Goal: Task Accomplishment & Management: Manage account settings

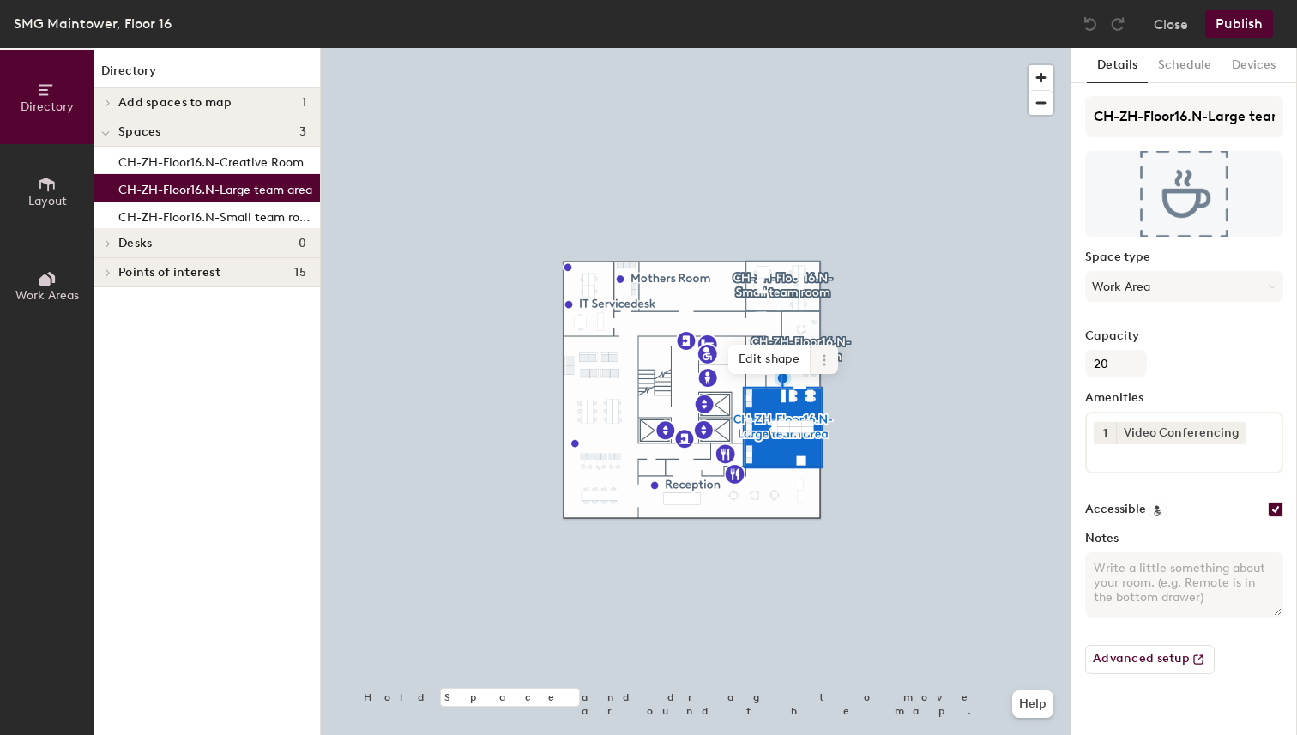
click at [821, 364] on icon at bounding box center [824, 360] width 14 height 14
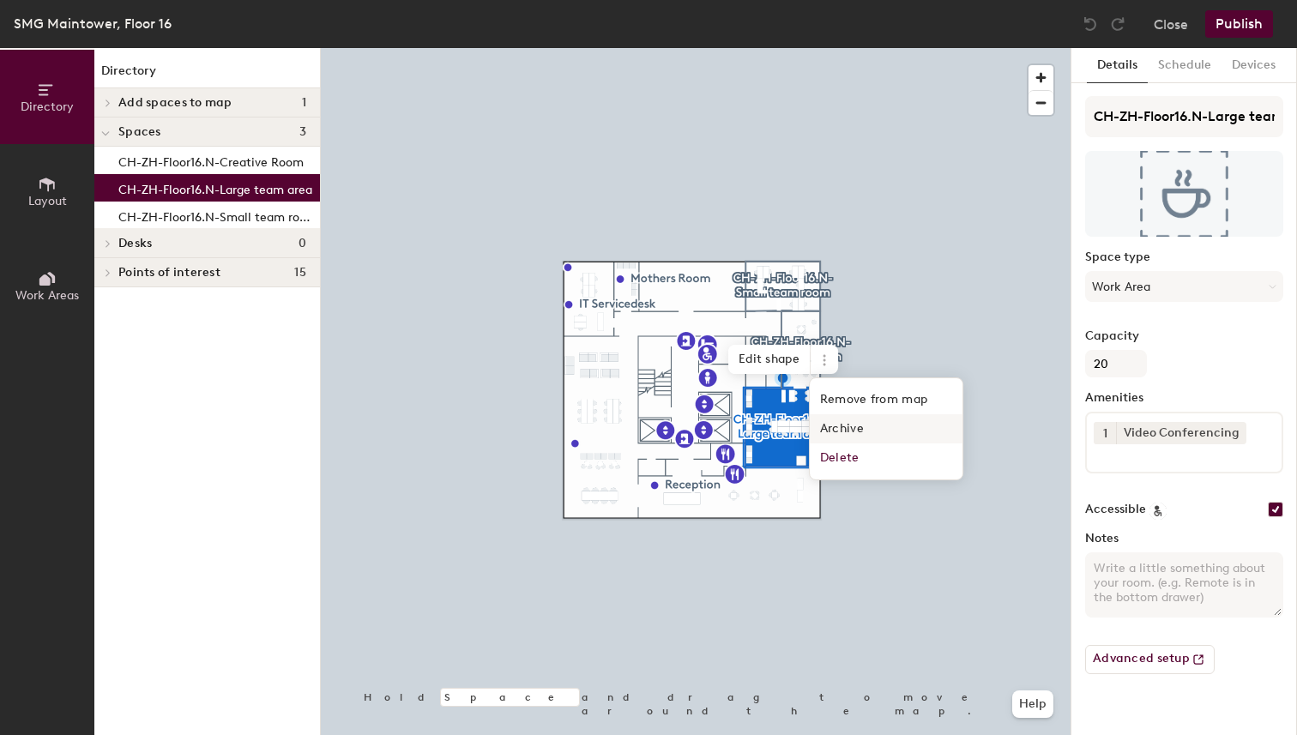
click at [856, 430] on span "Archive" at bounding box center [886, 428] width 153 height 29
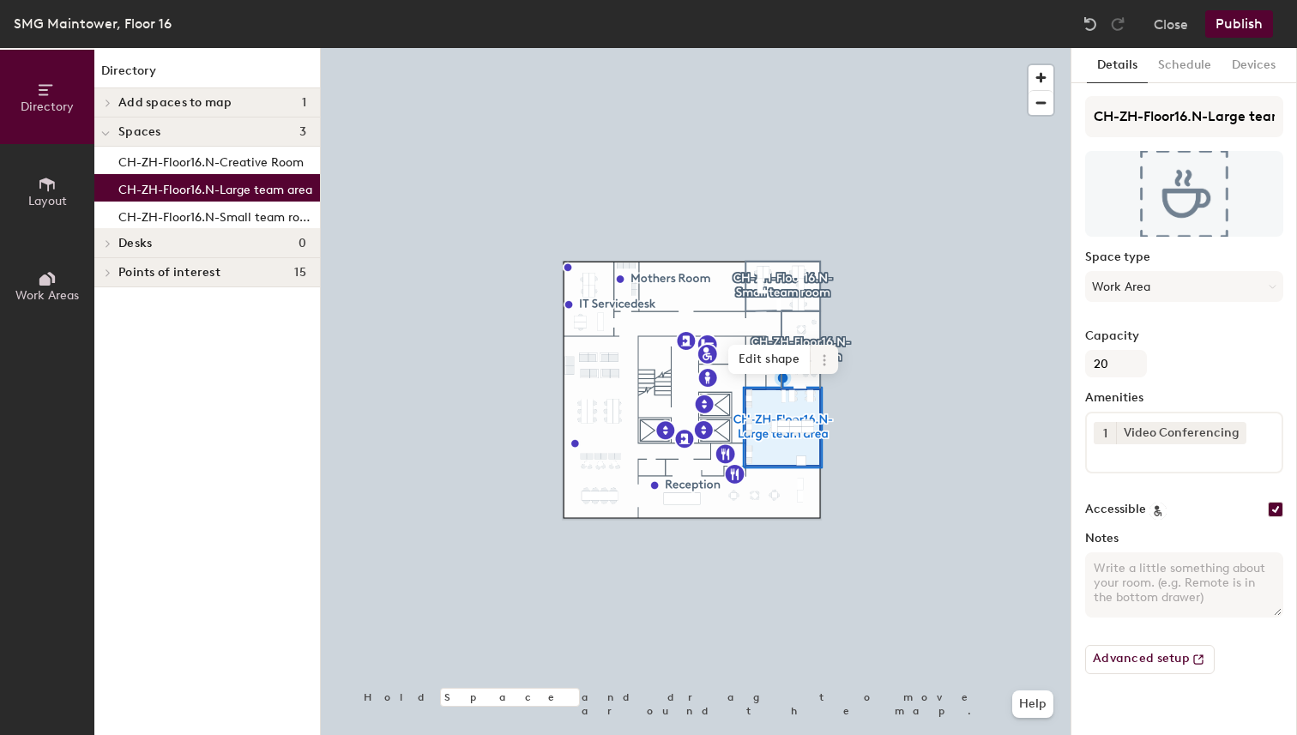
click at [829, 363] on icon at bounding box center [824, 360] width 14 height 14
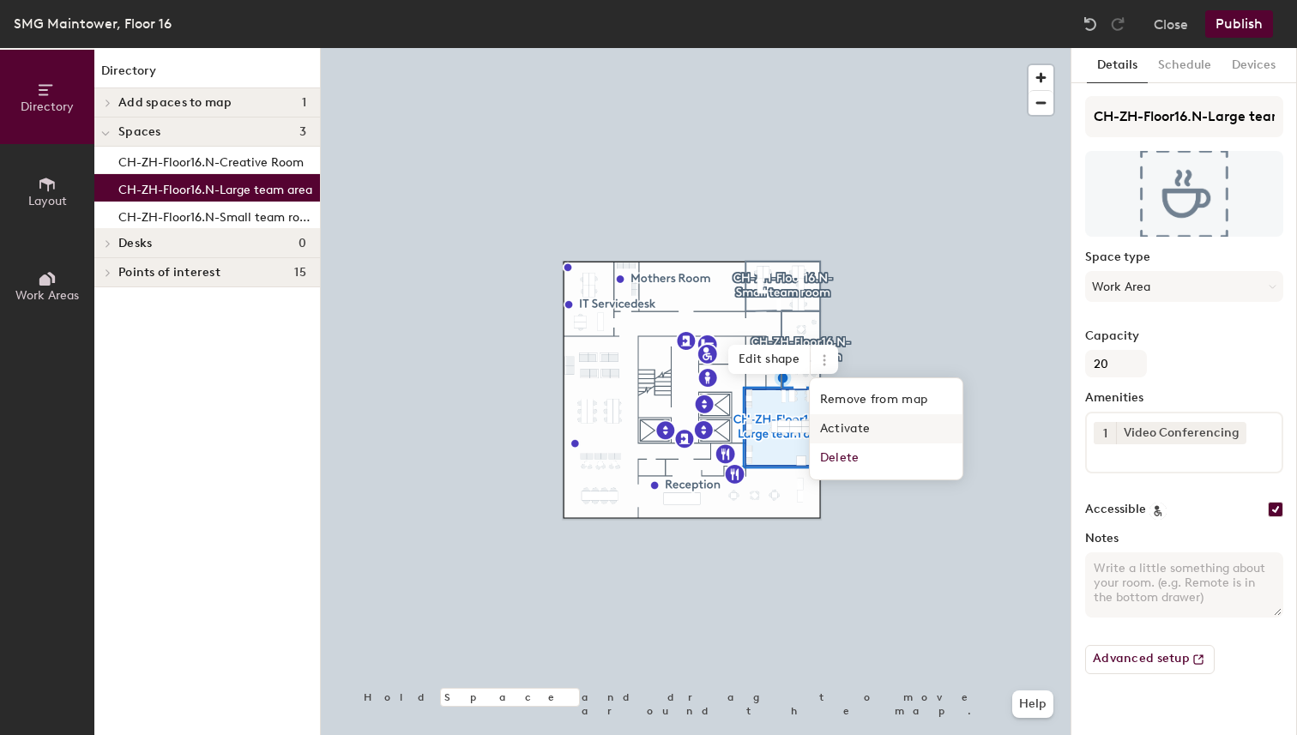
click at [870, 427] on span "Activate" at bounding box center [886, 428] width 153 height 29
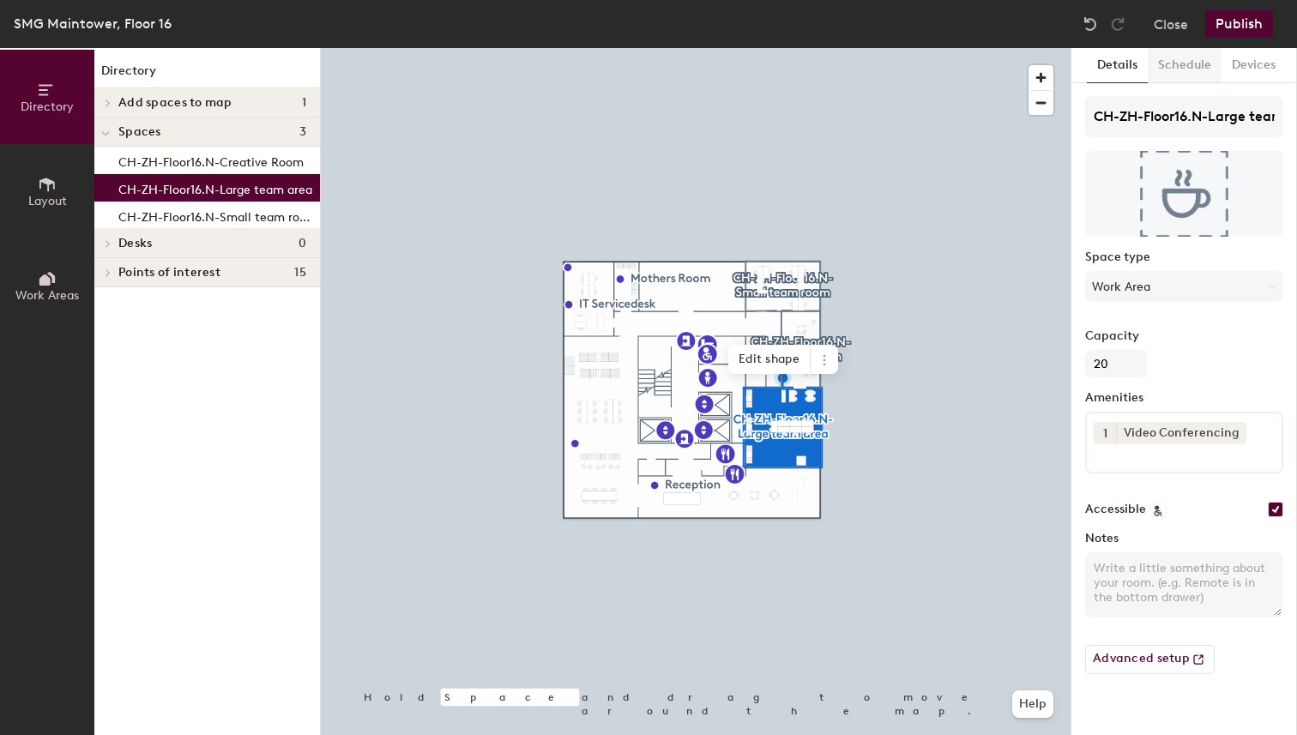
click at [1172, 71] on button "Schedule" at bounding box center [1184, 65] width 74 height 35
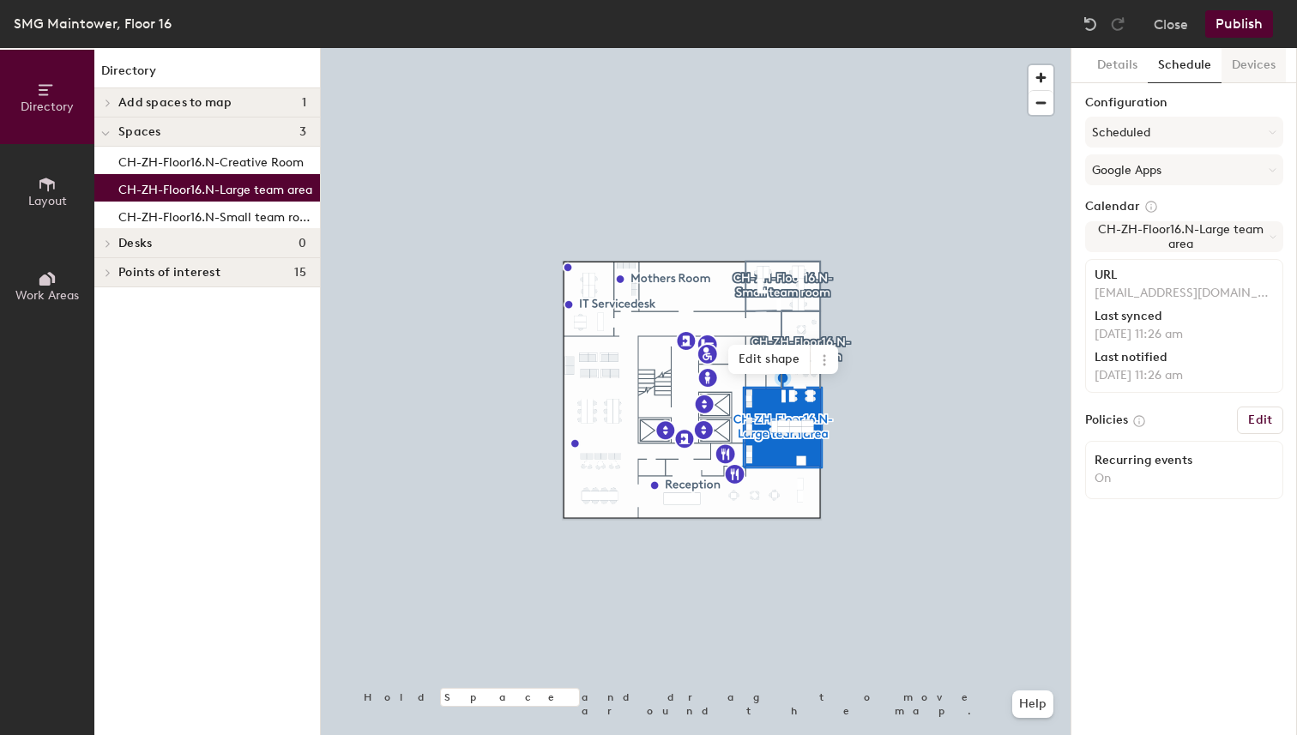
click at [1255, 53] on button "Devices" at bounding box center [1253, 65] width 64 height 35
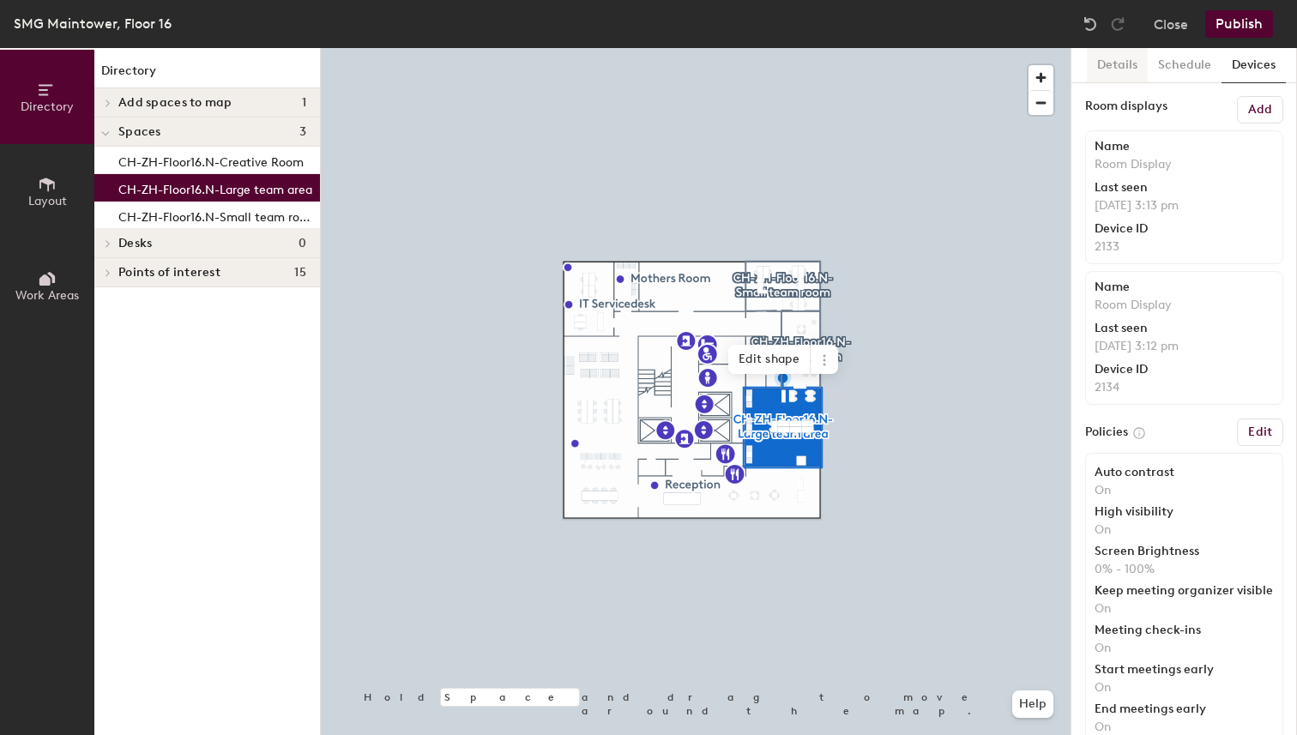
click at [1117, 73] on button "Details" at bounding box center [1117, 65] width 61 height 35
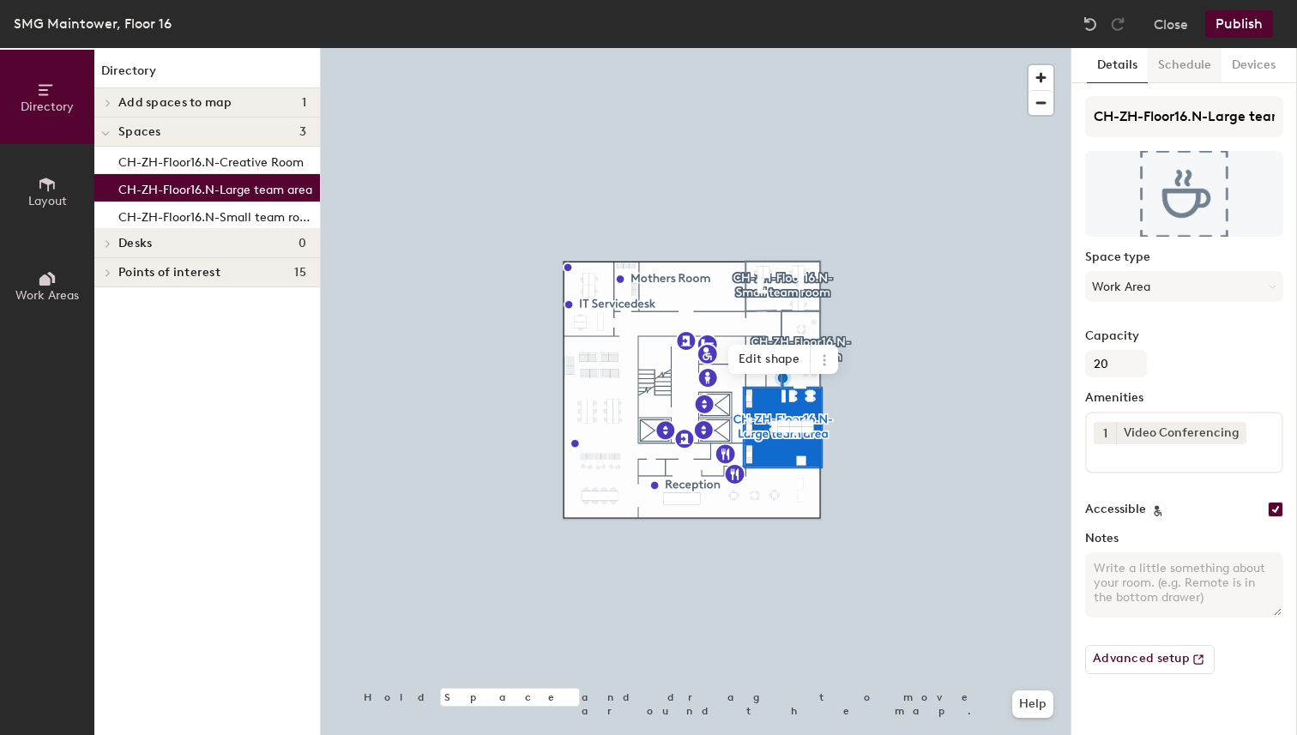
click at [1199, 69] on button "Schedule" at bounding box center [1184, 65] width 74 height 35
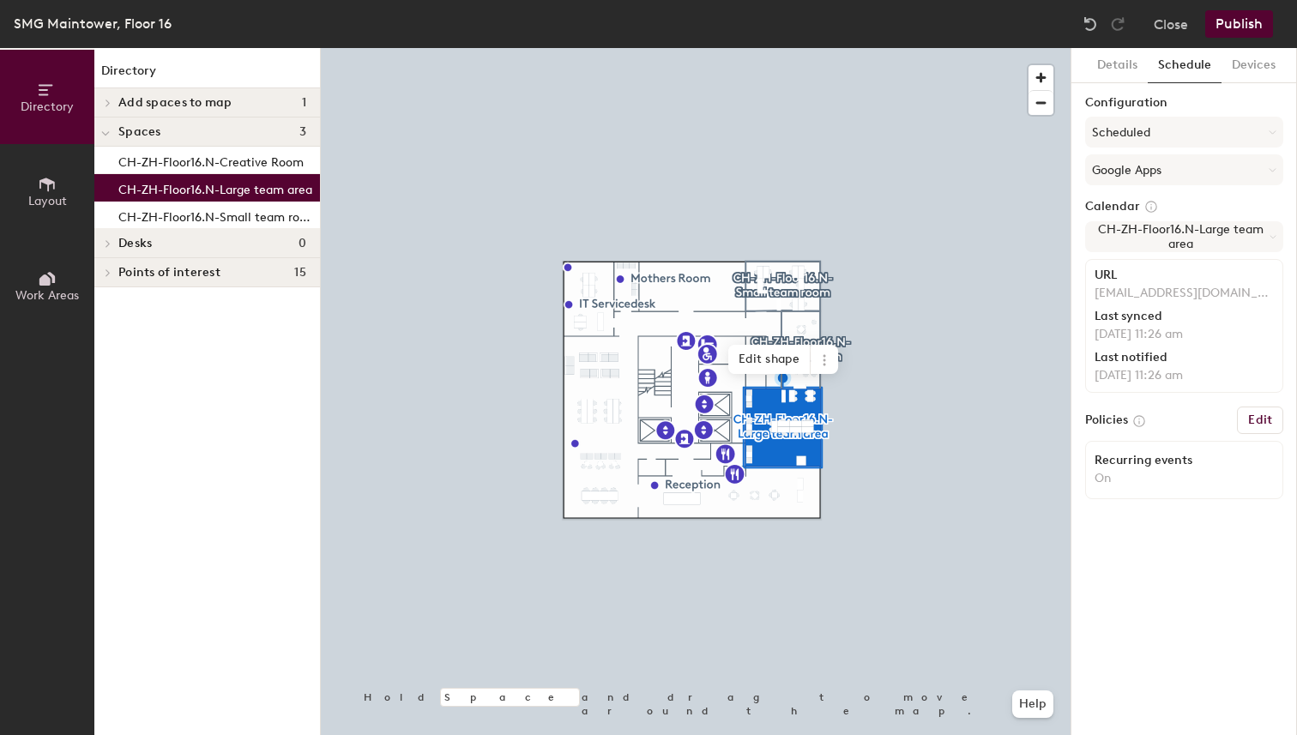
click at [1239, 22] on button "Publish" at bounding box center [1239, 23] width 68 height 27
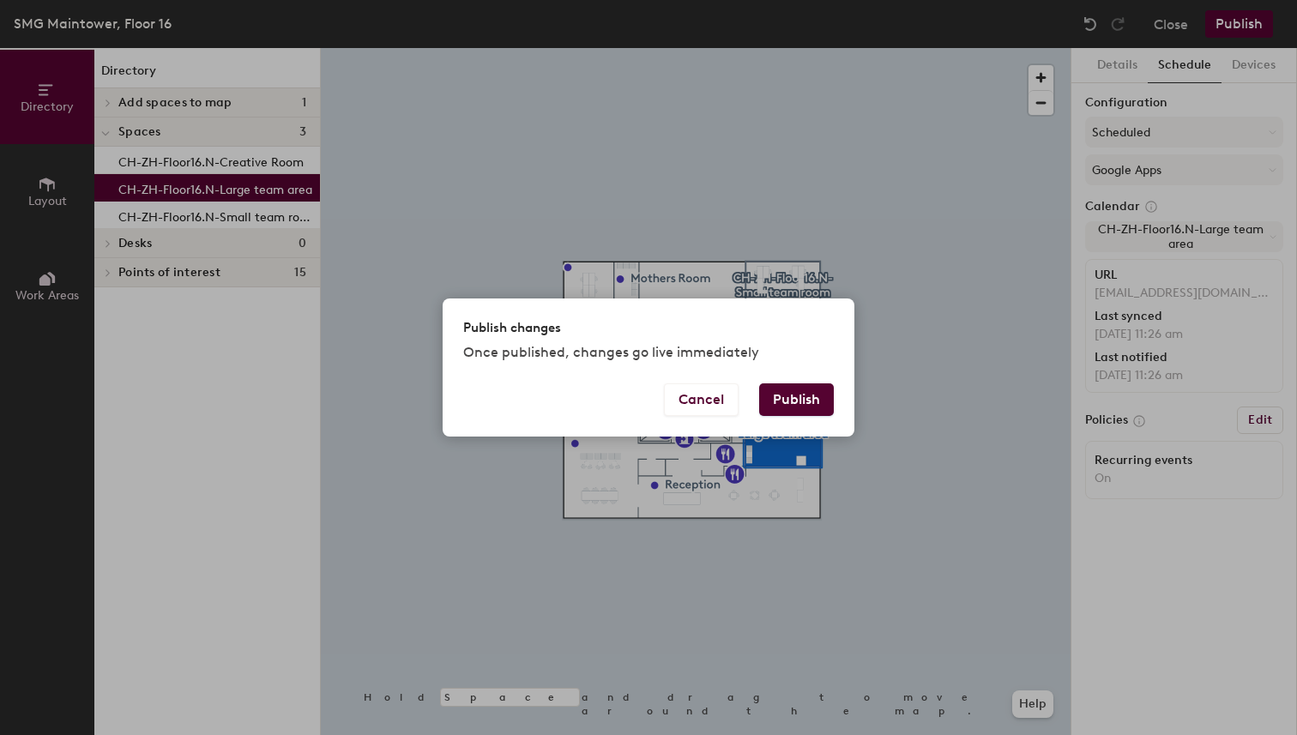
click at [804, 392] on button "Publish" at bounding box center [796, 399] width 75 height 33
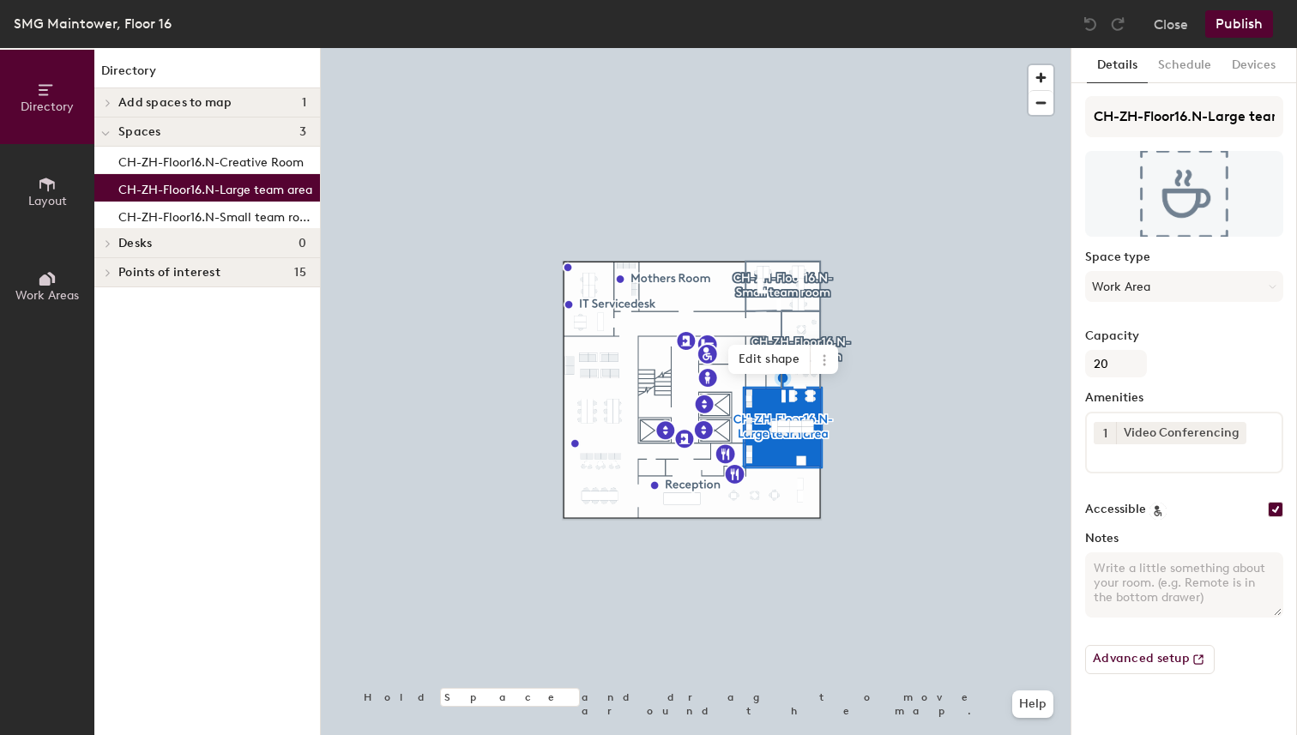
click at [252, 192] on p "CH-ZH-Floor16.N-Large team area" at bounding box center [215, 188] width 194 height 20
click at [204, 100] on span "Add spaces to map" at bounding box center [175, 103] width 114 height 14
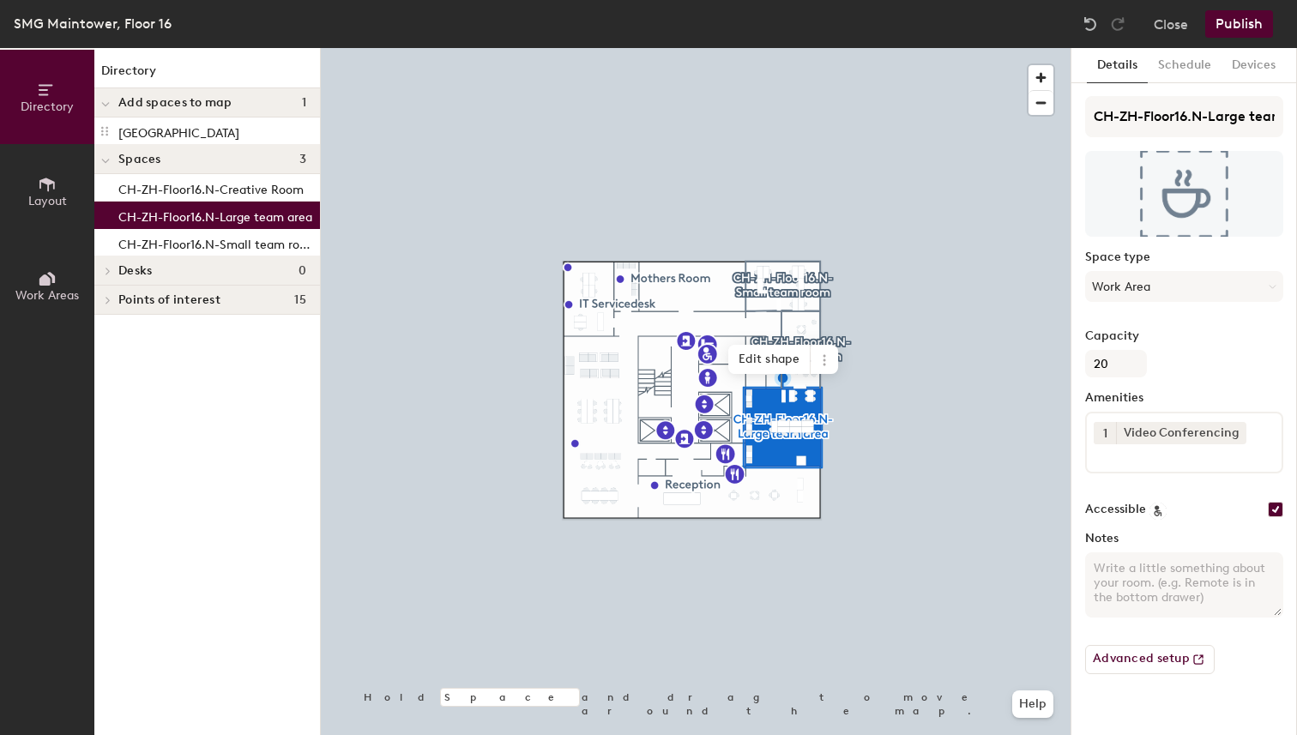
drag, startPoint x: 177, startPoint y: 217, endPoint x: 178, endPoint y: 111, distance: 106.3
click at [178, 110] on div "Directory Add spaces to map 1 Town Hall Space Spaces 3 CH-ZH-Floor16.N-Creative…" at bounding box center [207, 391] width 226 height 687
click at [208, 103] on span "Add spaces to map" at bounding box center [175, 103] width 114 height 14
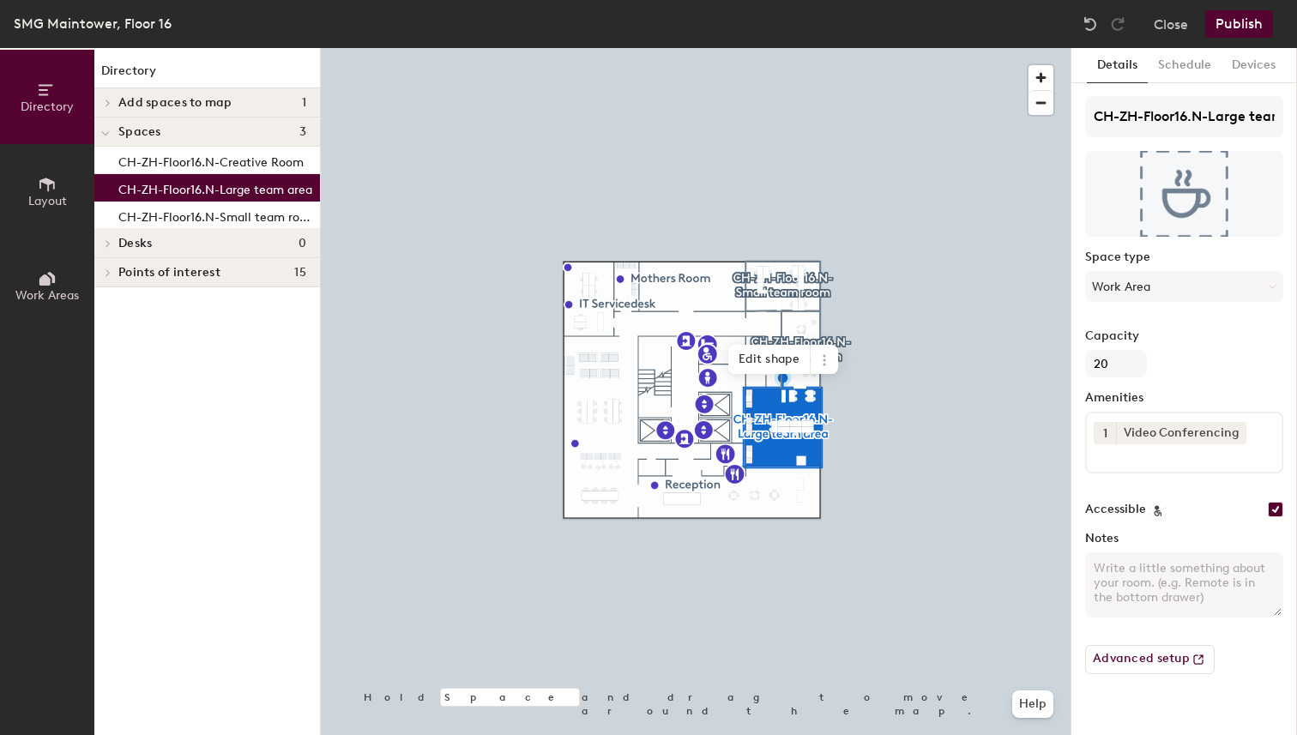
click at [208, 103] on span "Add spaces to map" at bounding box center [175, 103] width 114 height 14
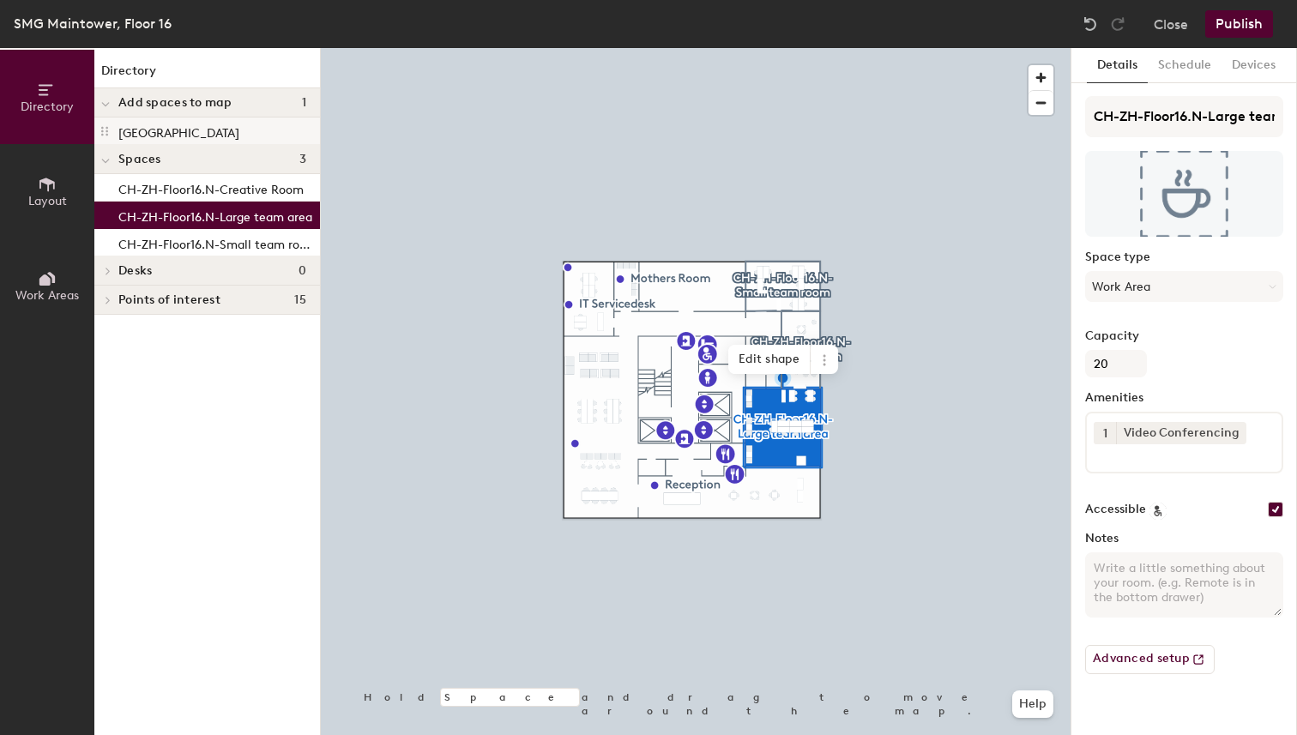
click at [185, 129] on p "[GEOGRAPHIC_DATA]" at bounding box center [178, 131] width 121 height 20
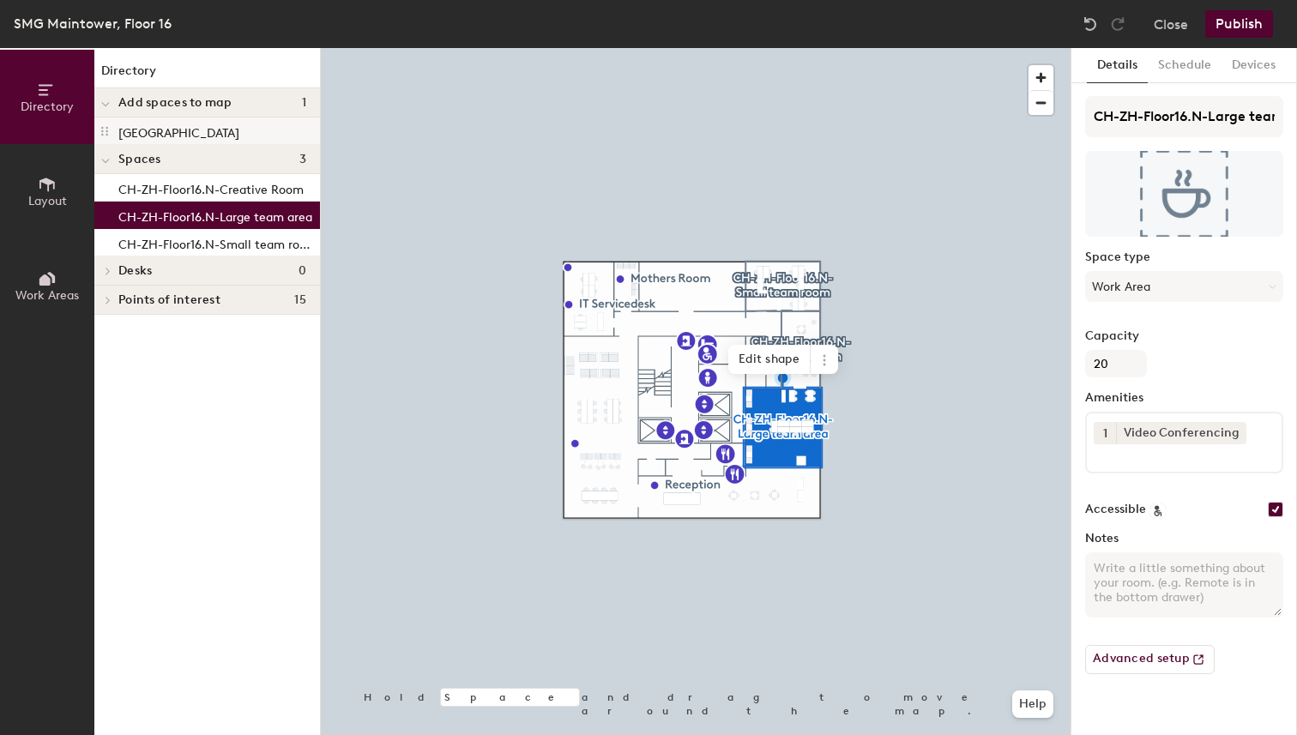
click at [185, 129] on p "[GEOGRAPHIC_DATA]" at bounding box center [178, 131] width 121 height 20
click at [175, 209] on p "CH-ZH-Floor16.N-Large team area" at bounding box center [215, 215] width 194 height 20
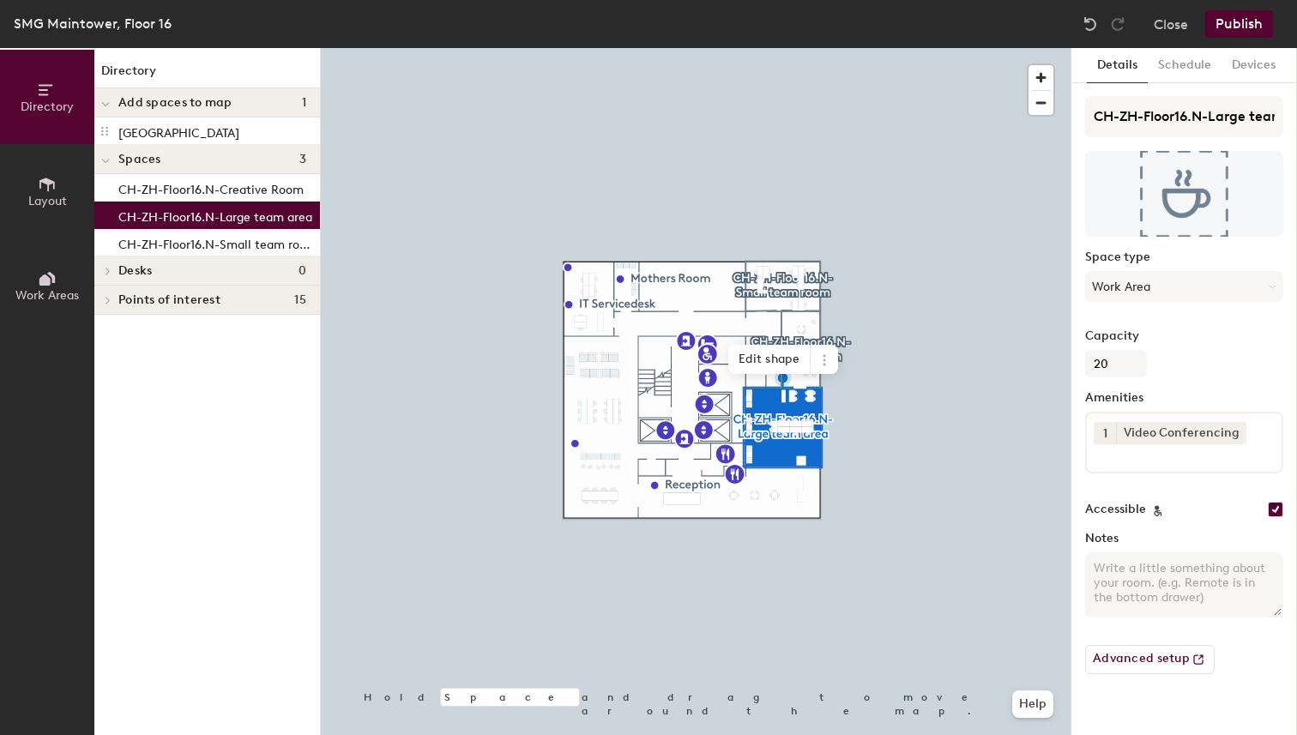
click at [175, 209] on p "CH-ZH-Floor16.N-Large team area" at bounding box center [215, 215] width 194 height 20
click at [28, 176] on button "Layout" at bounding box center [47, 191] width 94 height 94
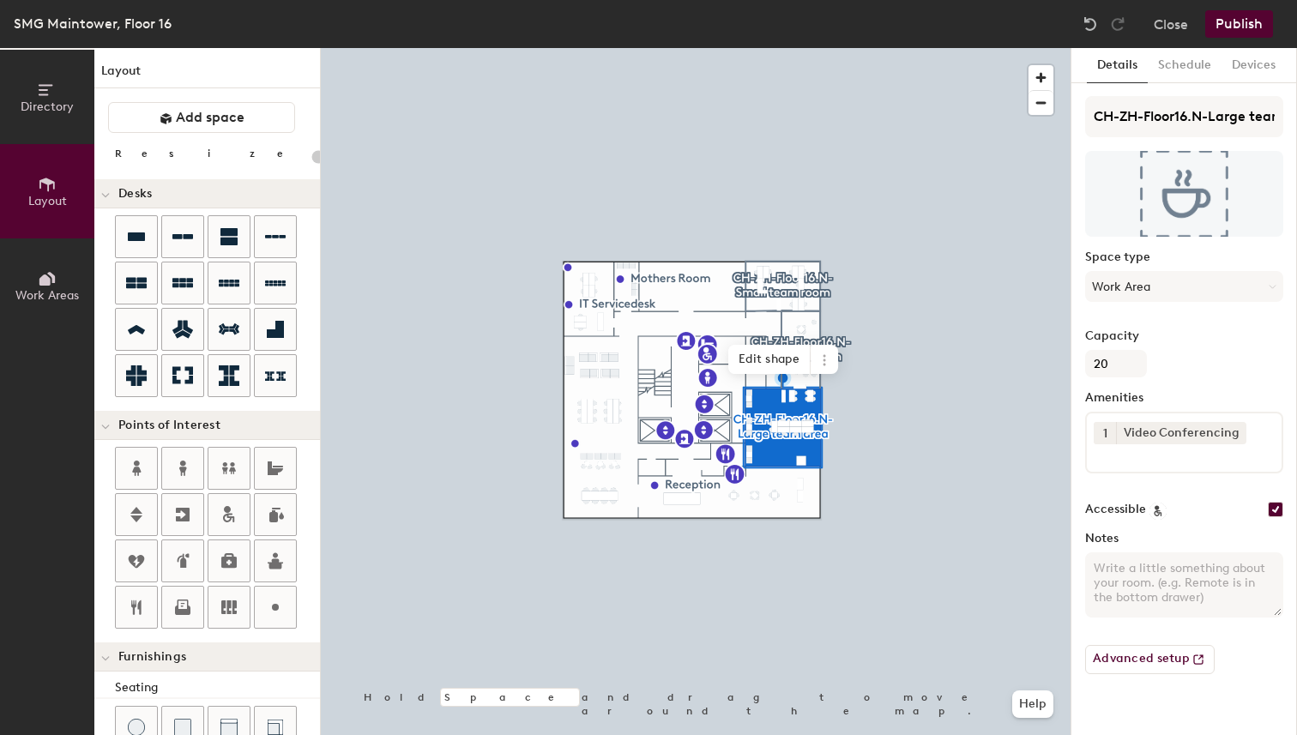
type input "20"
click at [50, 290] on span "Work Areas" at bounding box center [46, 295] width 63 height 15
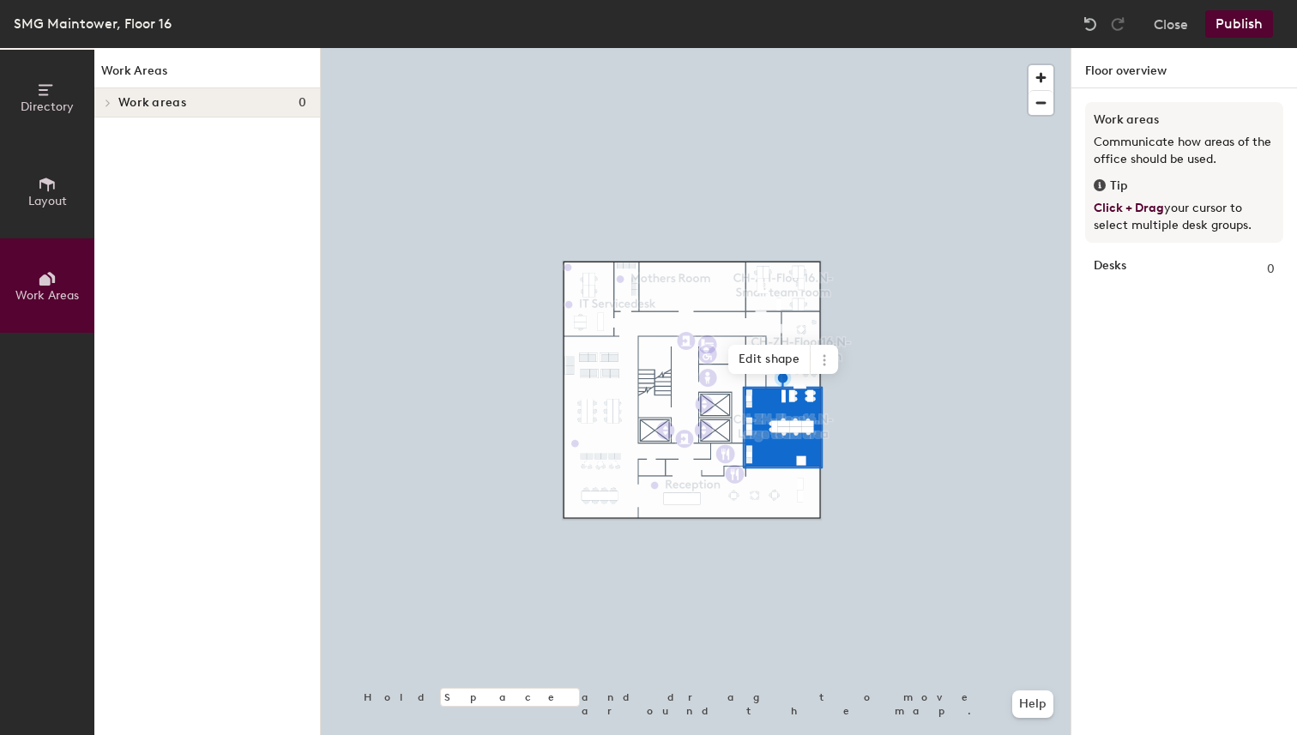
click at [143, 105] on span "Work areas" at bounding box center [152, 103] width 68 height 14
click at [113, 105] on div at bounding box center [105, 102] width 22 height 28
click at [1152, 152] on p "Communicate how areas of the office should be used." at bounding box center [1183, 151] width 181 height 34
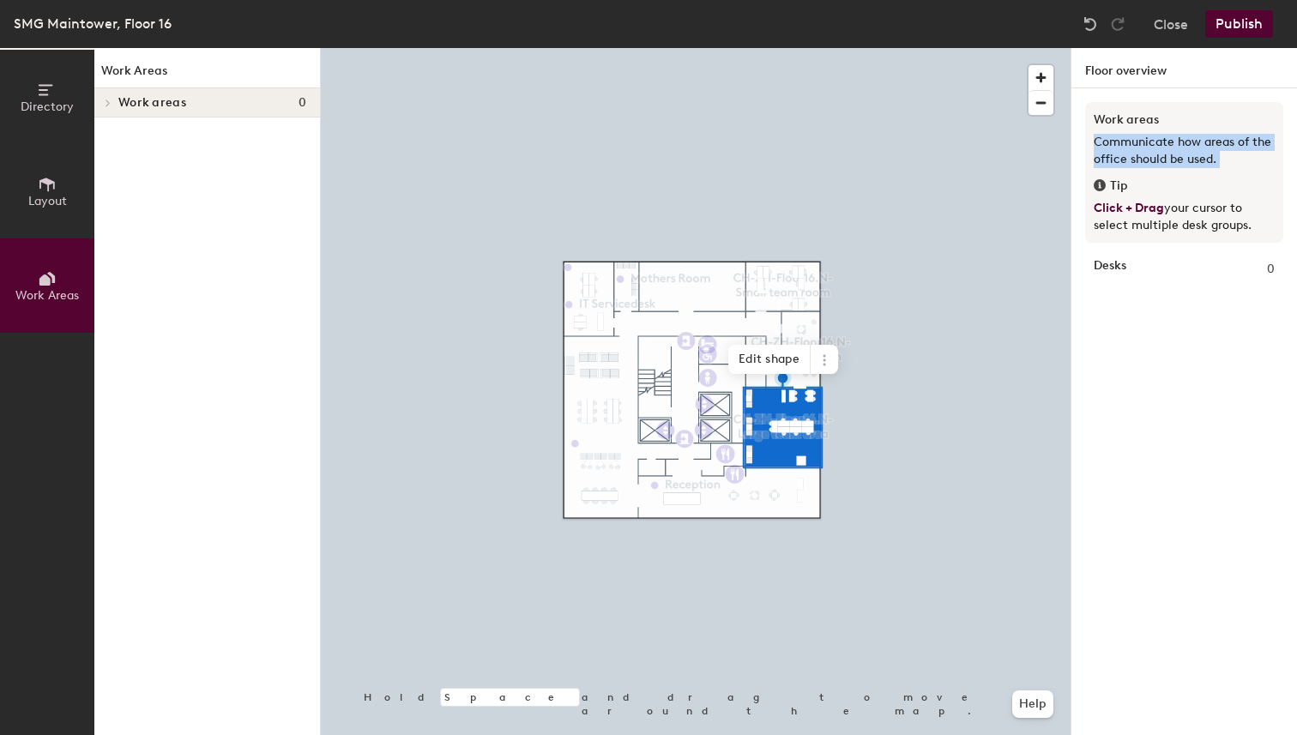
click at [1138, 152] on p "Communicate how areas of the office should be used." at bounding box center [1183, 151] width 181 height 34
click at [784, 355] on span "Edit shape" at bounding box center [769, 359] width 82 height 29
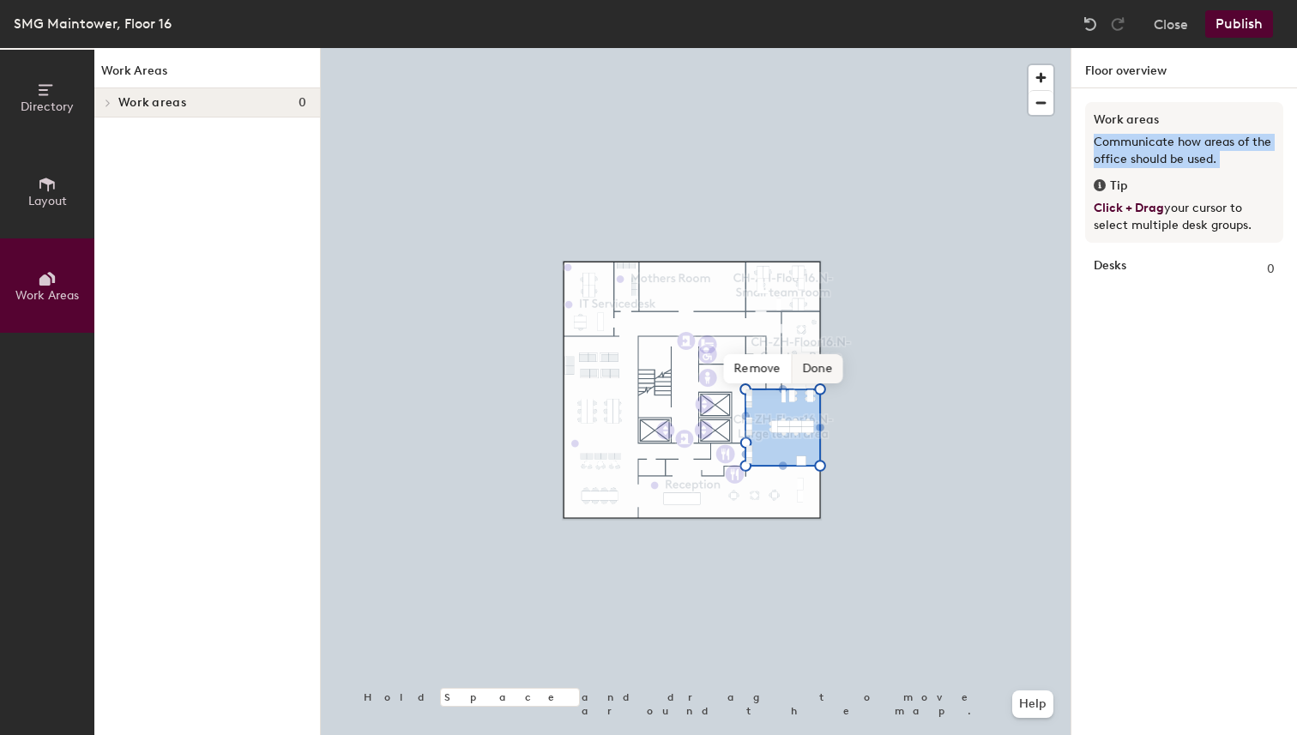
click at [808, 370] on span "Done" at bounding box center [817, 368] width 51 height 29
click at [819, 369] on span at bounding box center [823, 359] width 27 height 29
click at [922, 48] on div at bounding box center [695, 48] width 749 height 0
click at [826, 362] on icon at bounding box center [824, 360] width 14 height 14
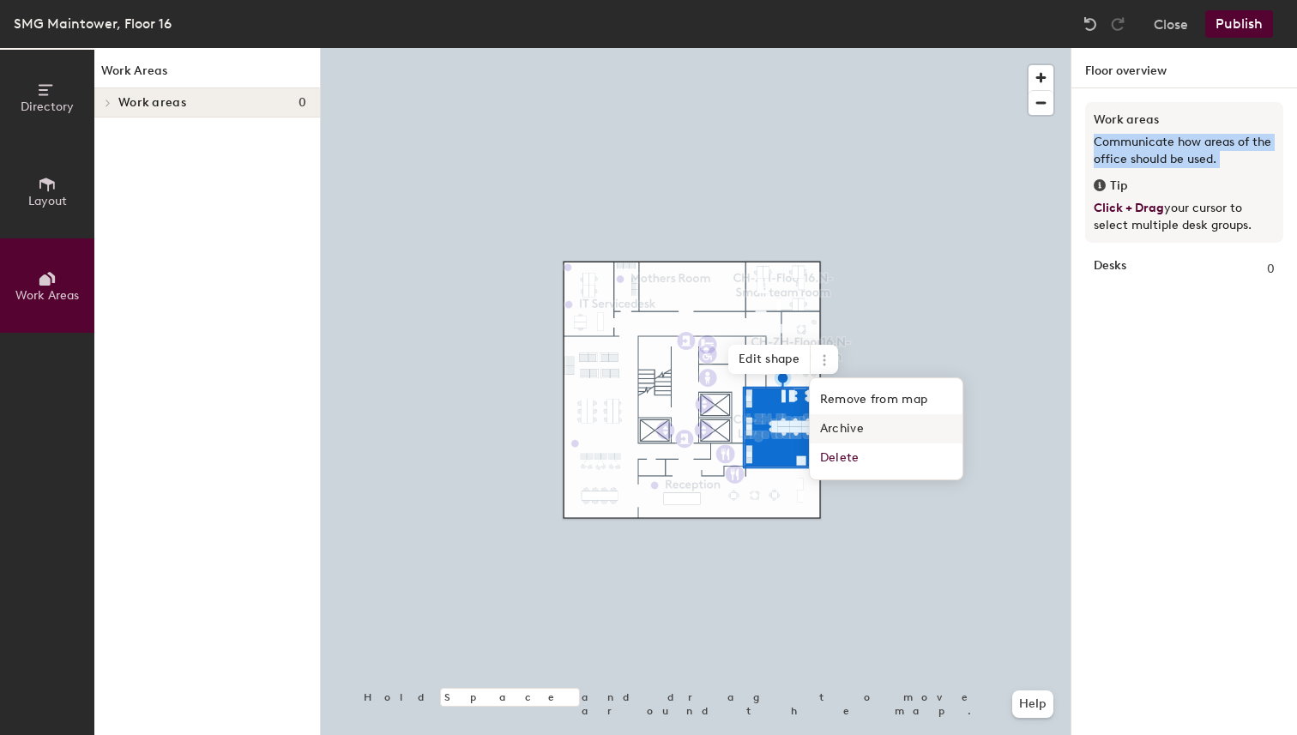
click at [857, 422] on span "Archive" at bounding box center [886, 428] width 153 height 29
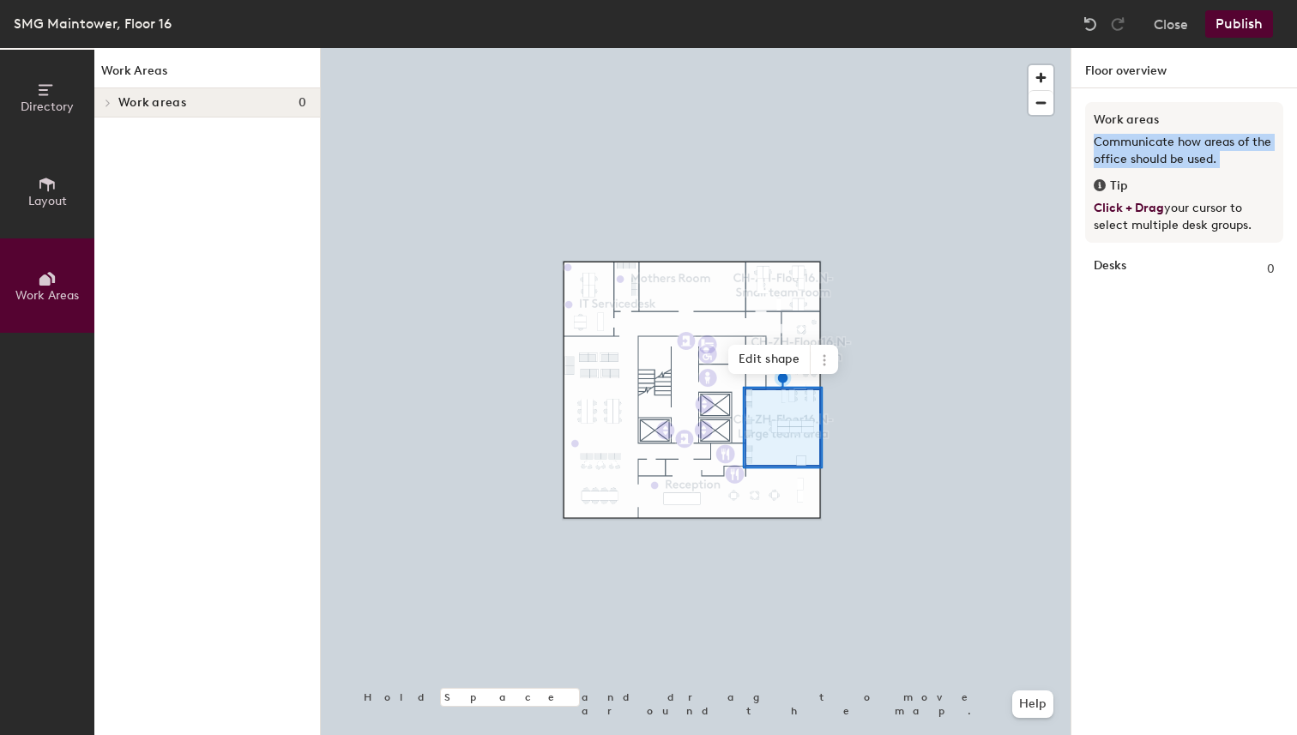
click at [1233, 29] on button "Publish" at bounding box center [1239, 23] width 68 height 27
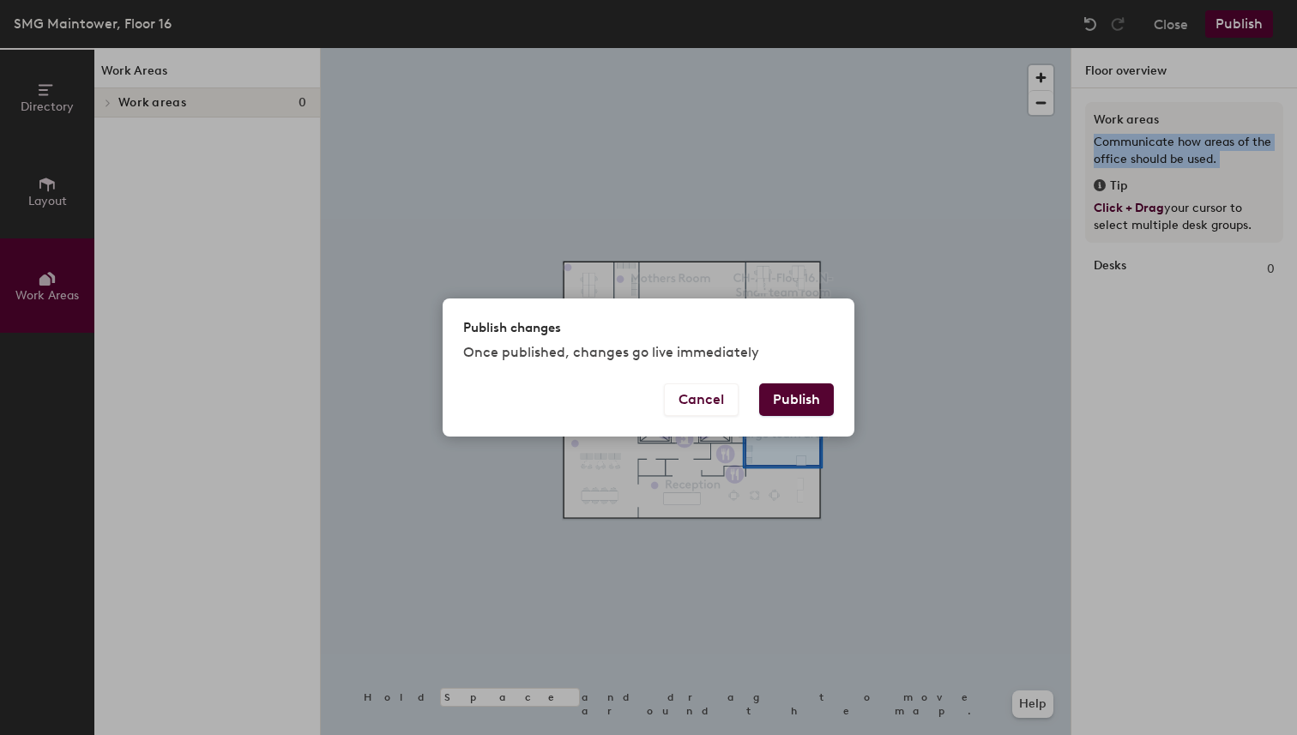
click at [805, 400] on button "Publish" at bounding box center [796, 399] width 75 height 33
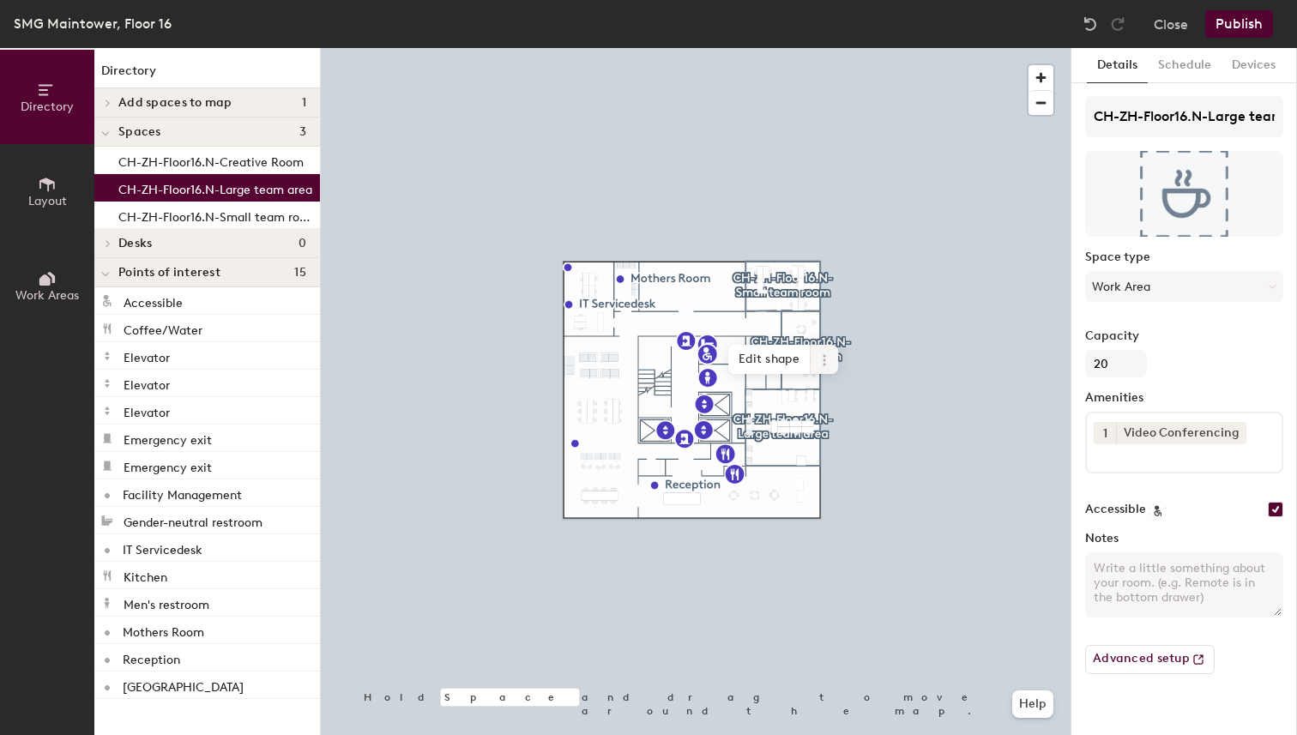
click at [819, 365] on icon at bounding box center [824, 360] width 14 height 14
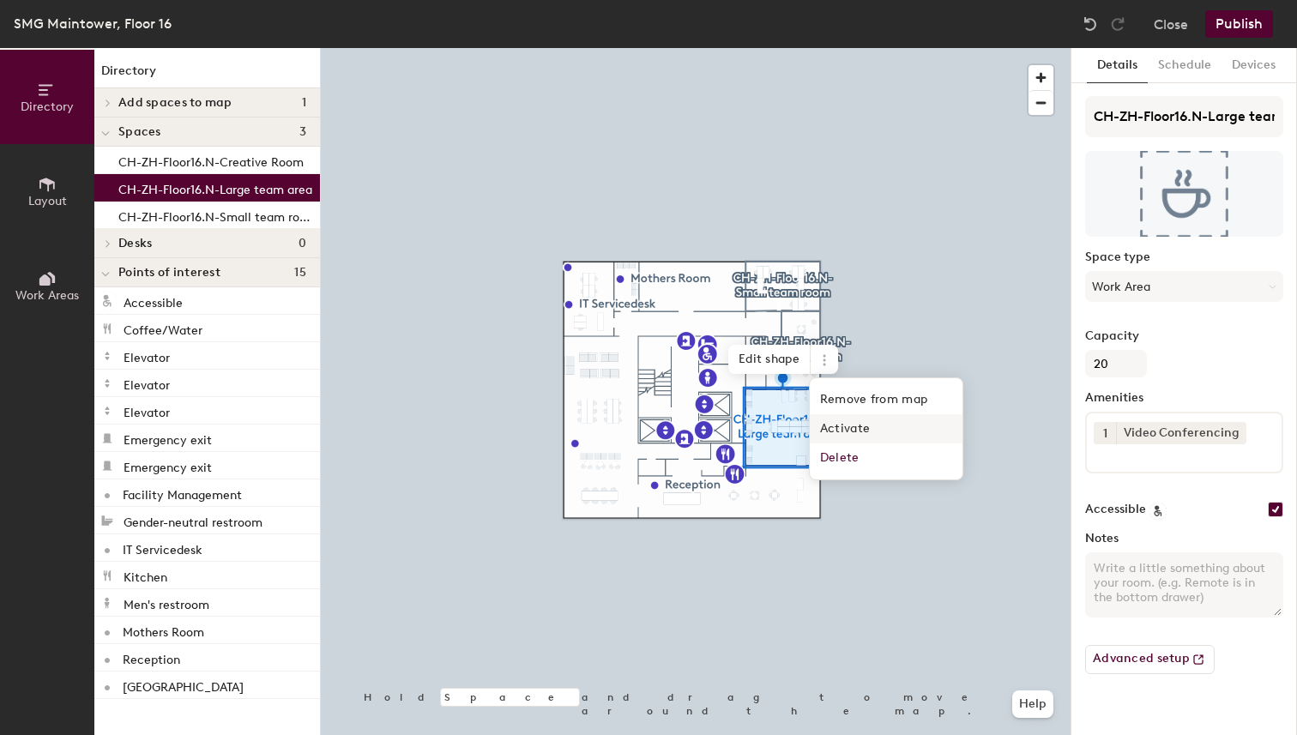
click at [868, 424] on span "Activate" at bounding box center [886, 428] width 153 height 29
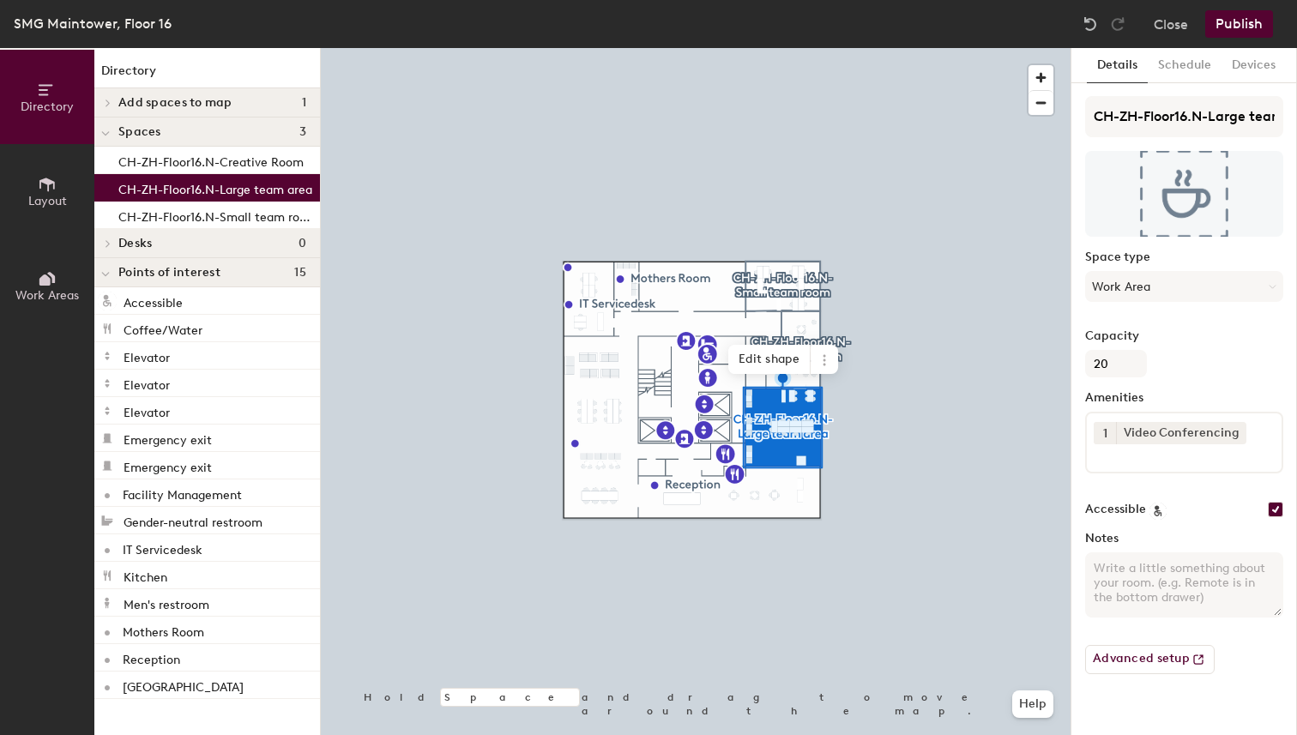
click at [276, 197] on div "CH-ZH-Floor16.N-Large team area" at bounding box center [207, 187] width 226 height 27
click at [1163, 647] on button "Advanced setup" at bounding box center [1149, 659] width 129 height 29
click at [1249, 70] on button "Devices" at bounding box center [1253, 65] width 64 height 35
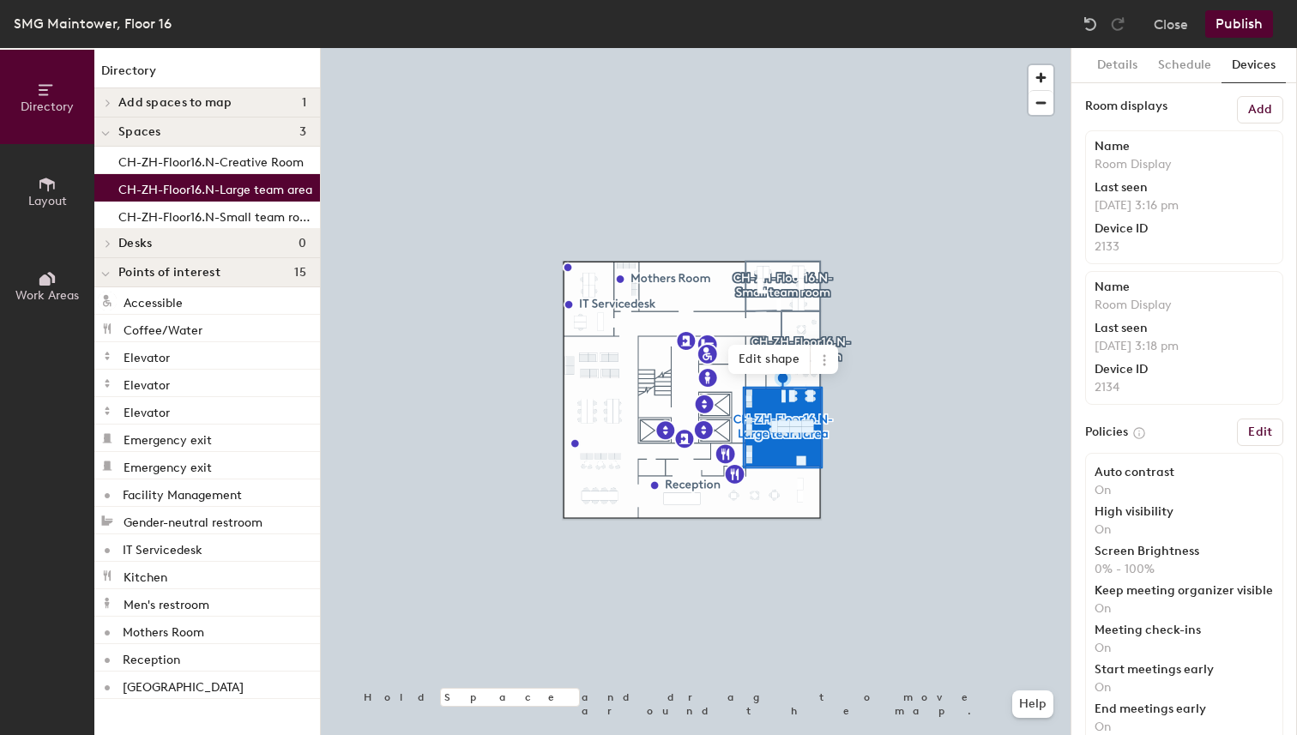
click at [1176, 222] on div "Device ID" at bounding box center [1183, 229] width 179 height 14
click at [1176, 315] on div "Name Room Display Last seen Aug 14, 3:18 pm Device ID 2134" at bounding box center [1184, 338] width 198 height 134
drag, startPoint x: 1165, startPoint y: 346, endPoint x: 1217, endPoint y: 346, distance: 51.5
click at [1217, 346] on p "Aug 14, 3:18 pm" at bounding box center [1183, 346] width 179 height 15
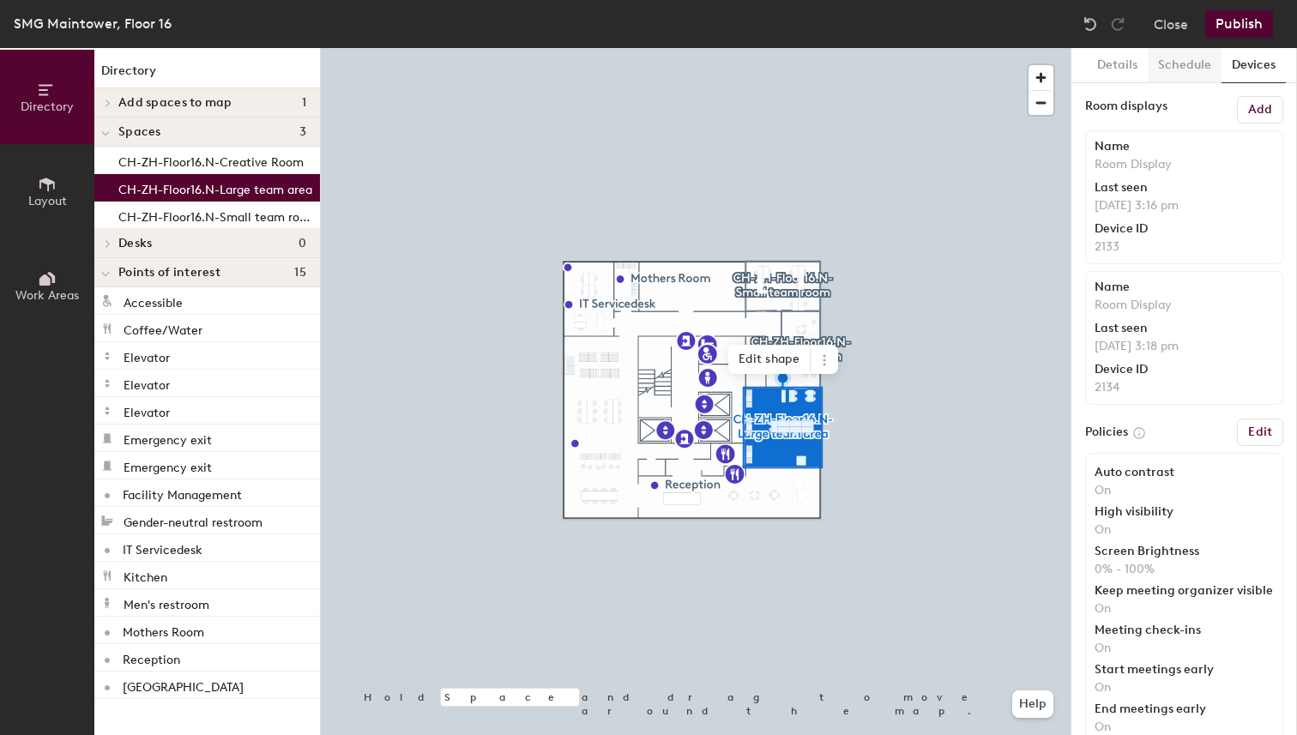
click at [1171, 69] on button "Schedule" at bounding box center [1184, 65] width 74 height 35
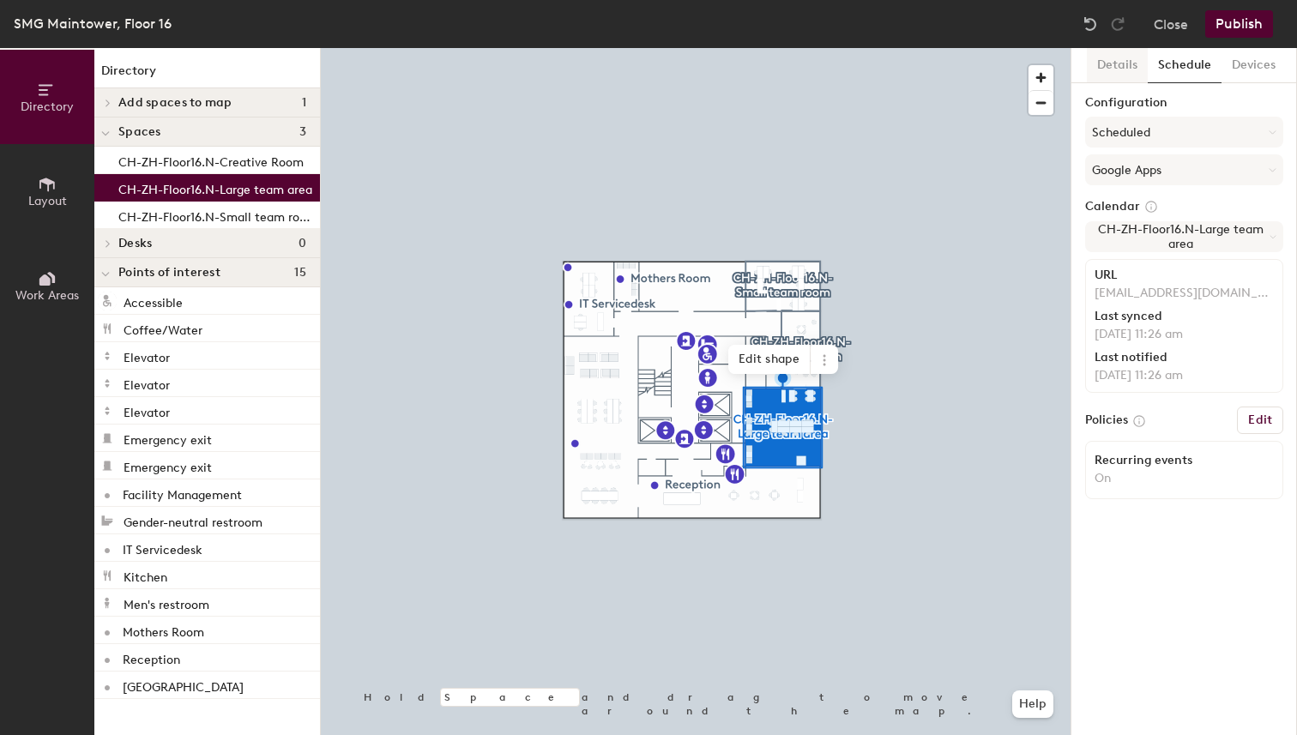
click at [1127, 69] on button "Details" at bounding box center [1117, 65] width 61 height 35
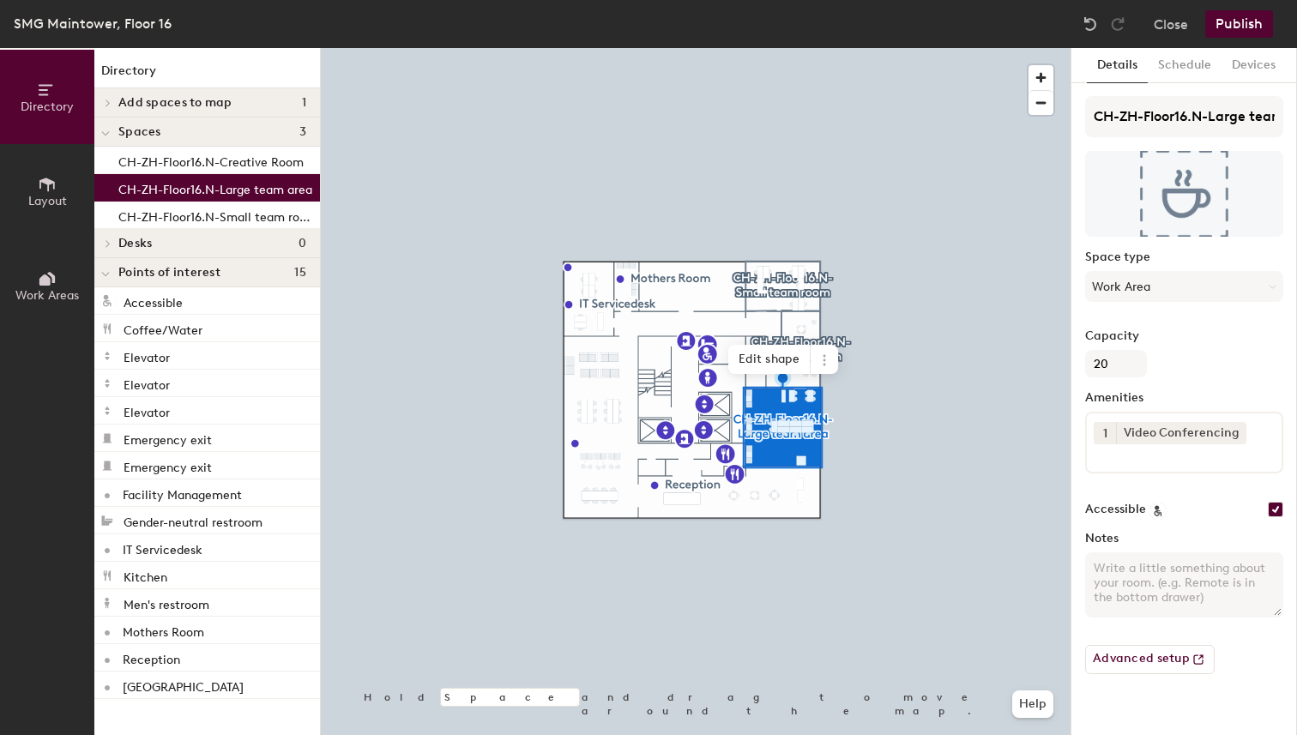
click at [1230, 30] on button "Publish" at bounding box center [1239, 23] width 68 height 27
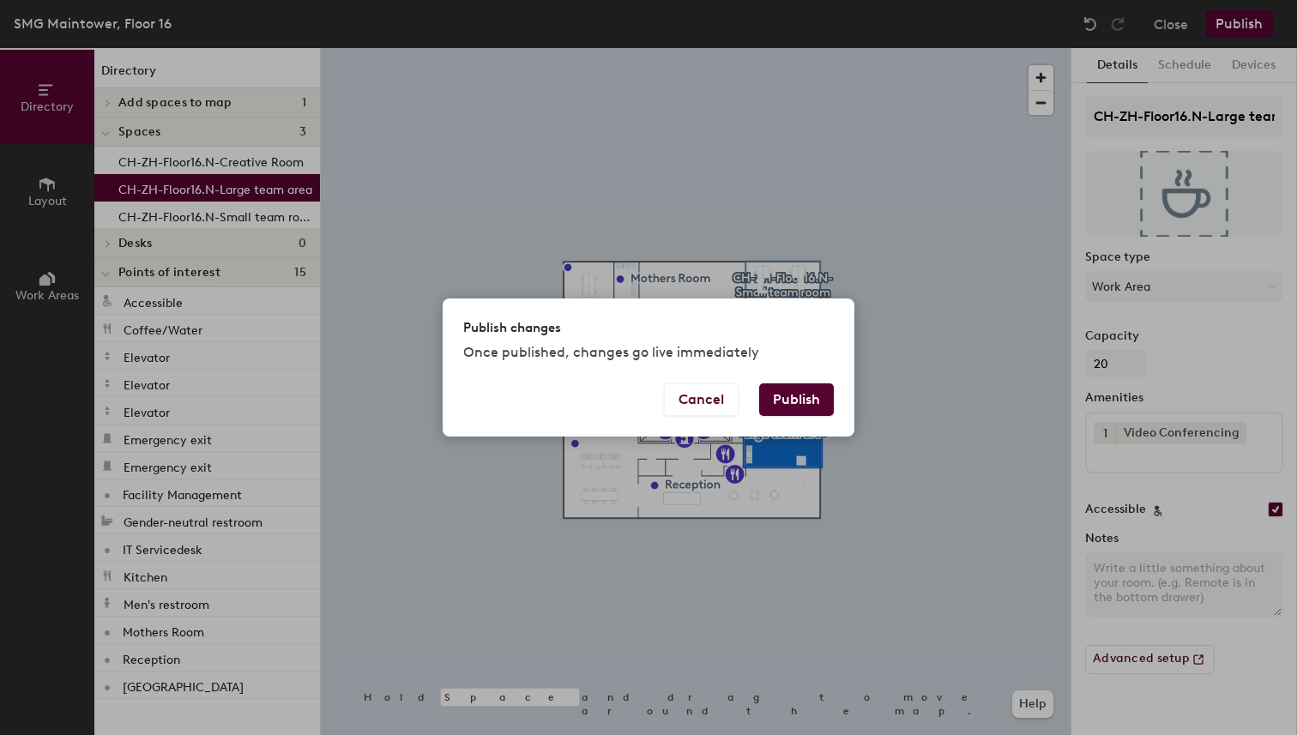
click at [813, 394] on button "Publish" at bounding box center [796, 399] width 75 height 33
